Goal: Task Accomplishment & Management: Use online tool/utility

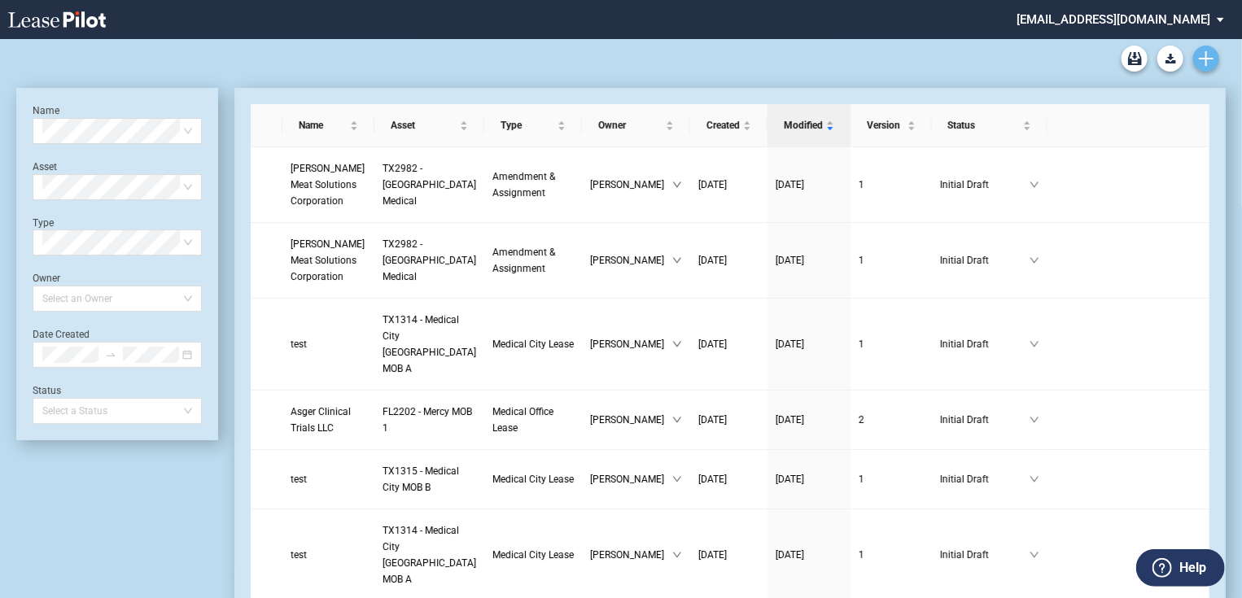
click at [1208, 59] on icon "Create new document" at bounding box center [1206, 58] width 15 height 15
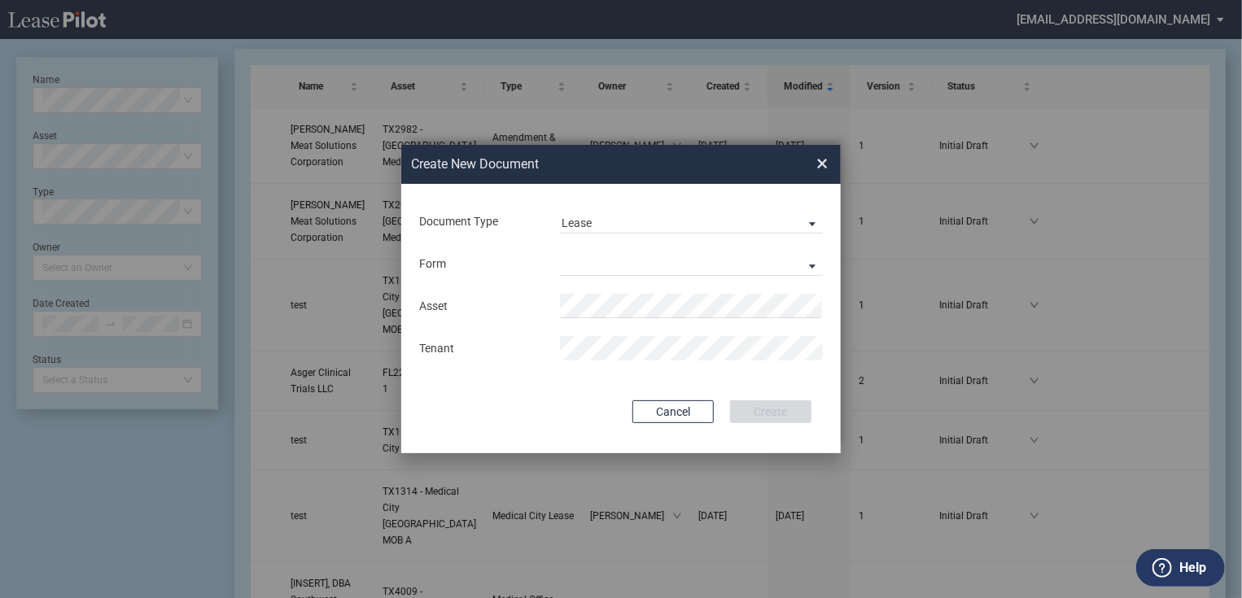
click at [619, 248] on div "Form Medical Office Lease Scottsdale Lease Louisville Lease 1370 Medical Place …" at bounding box center [621, 264] width 407 height 42
click at [611, 260] on md-select "Medical Office Lease Scottsdale Lease Louisville Lease 1370 Medical Place Lease…" at bounding box center [691, 264] width 263 height 24
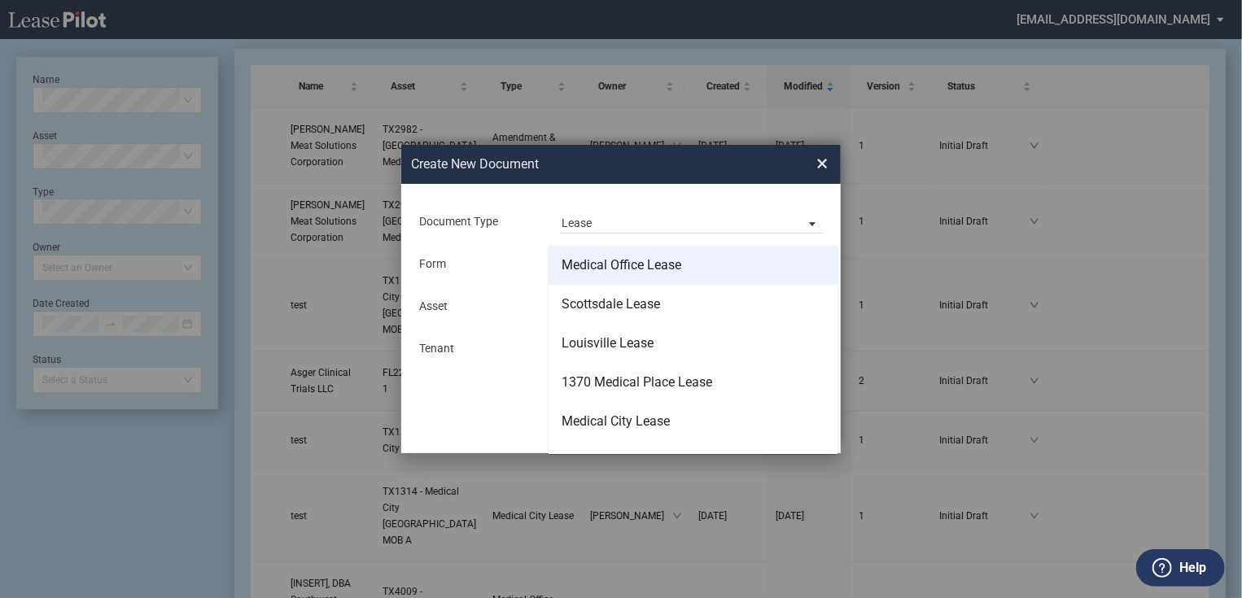
click at [609, 267] on div "Medical Office Lease" at bounding box center [622, 265] width 120 height 18
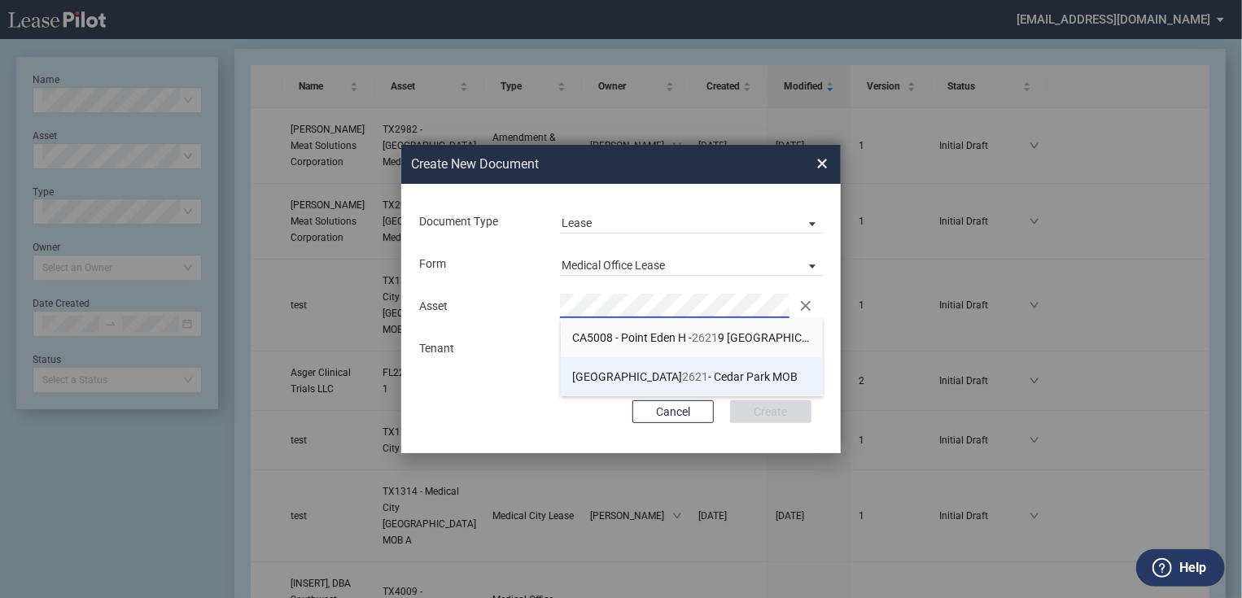
click at [652, 375] on span "TX 2621 - Cedar Park MOB" at bounding box center [686, 376] width 226 height 13
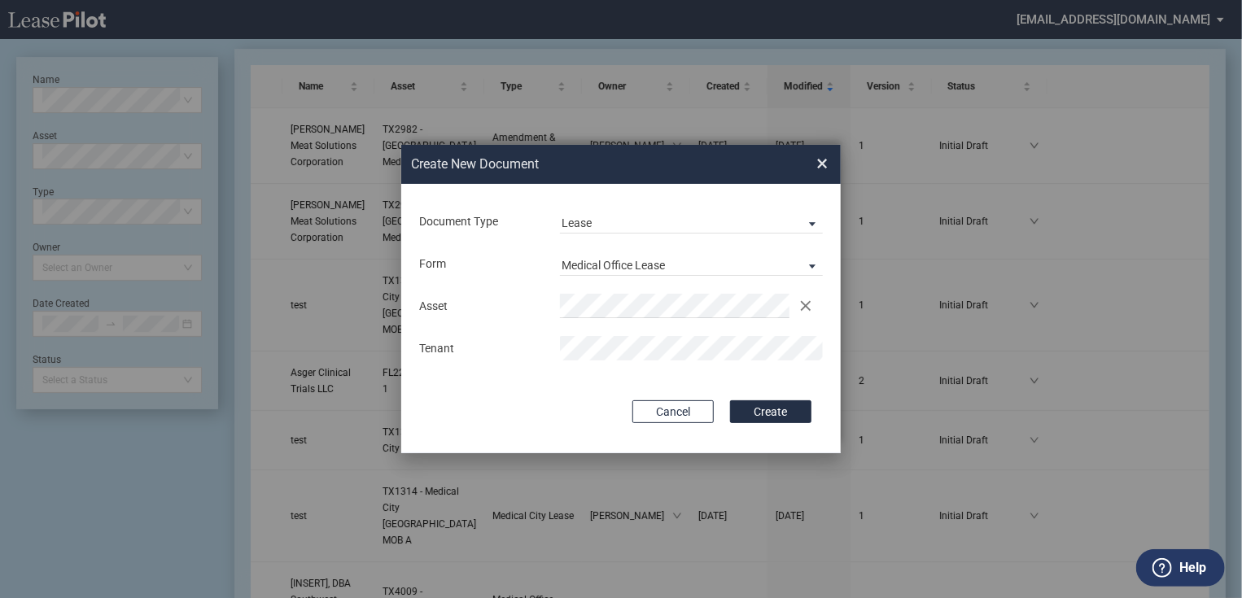
click at [730, 401] on button "Create" at bounding box center [770, 412] width 81 height 23
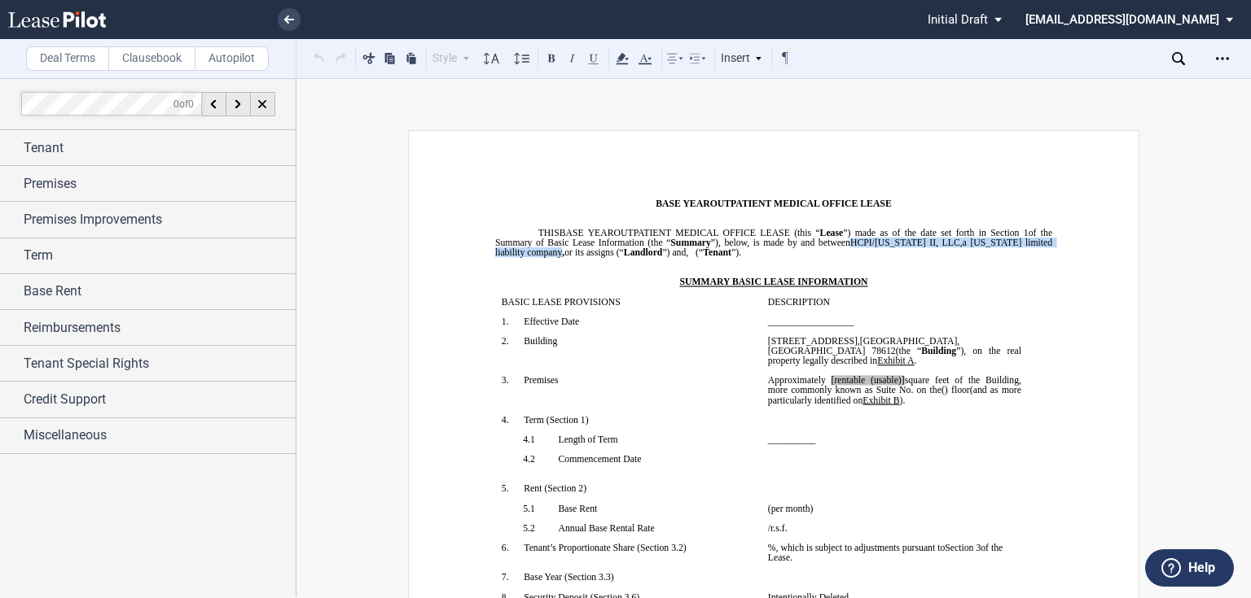
drag, startPoint x: 857, startPoint y: 255, endPoint x: 526, endPoint y: 261, distance: 330.6
click at [526, 257] on span "OUTPATIENT MEDICAL OFFICE LEASE (this “ Lease ”) made as of the date set forth …" at bounding box center [774, 242] width 559 height 29
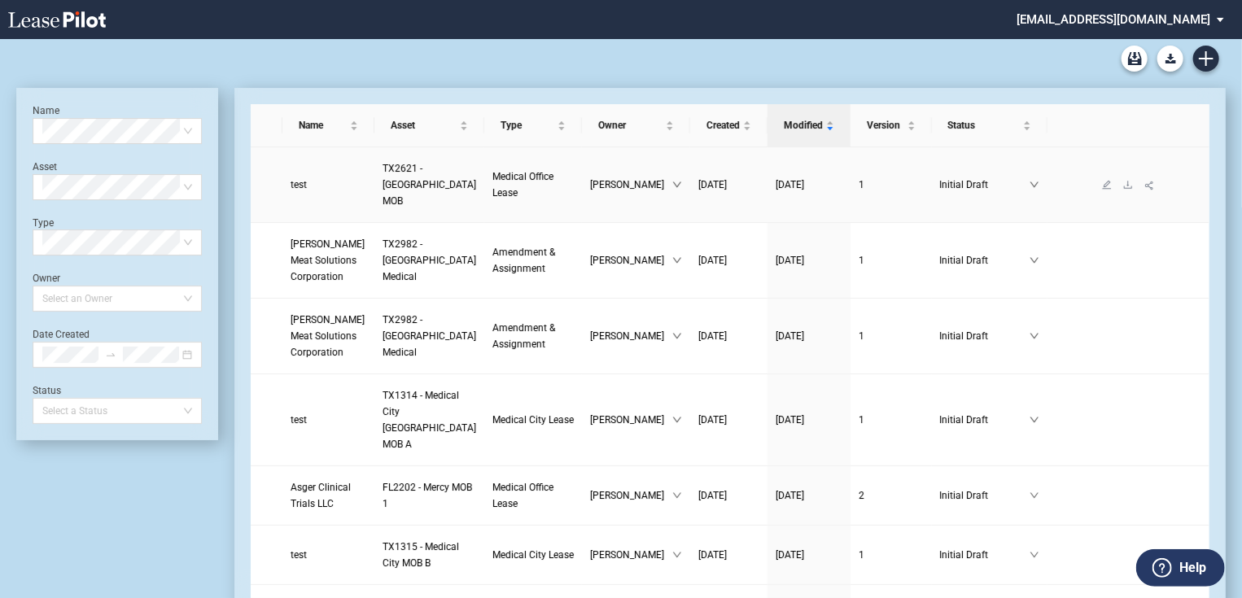
click at [383, 198] on span "TX2621 - Cedar Park MOB" at bounding box center [430, 185] width 94 height 44
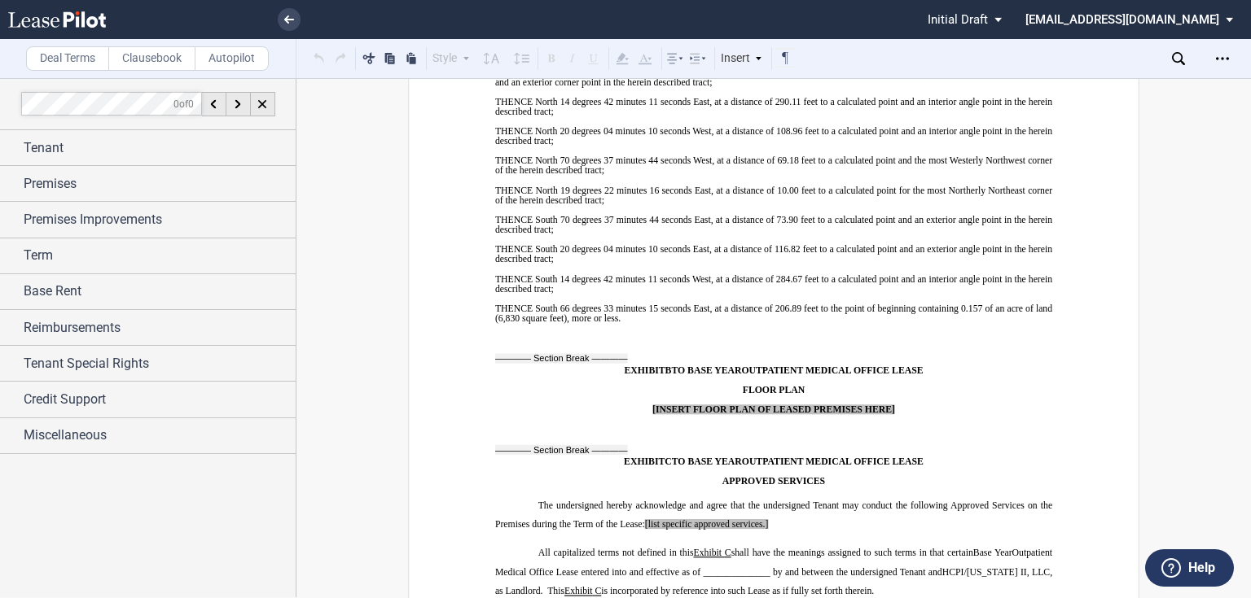
scroll to position [13852, 0]
